Goal: Task Accomplishment & Management: Manage account settings

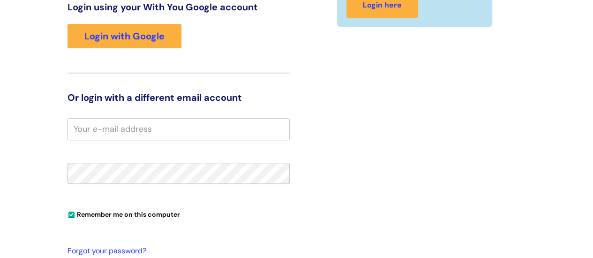
scroll to position [143, 0]
